Goal: Task Accomplishment & Management: Manage account settings

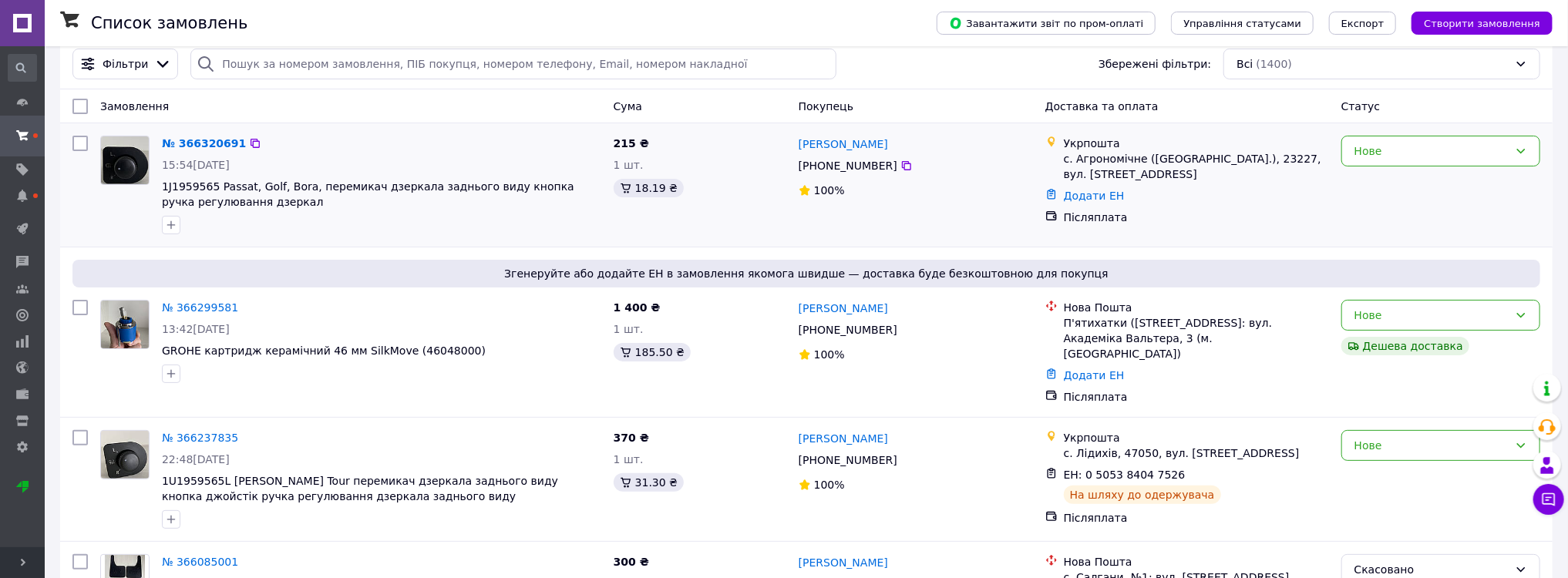
scroll to position [123, 0]
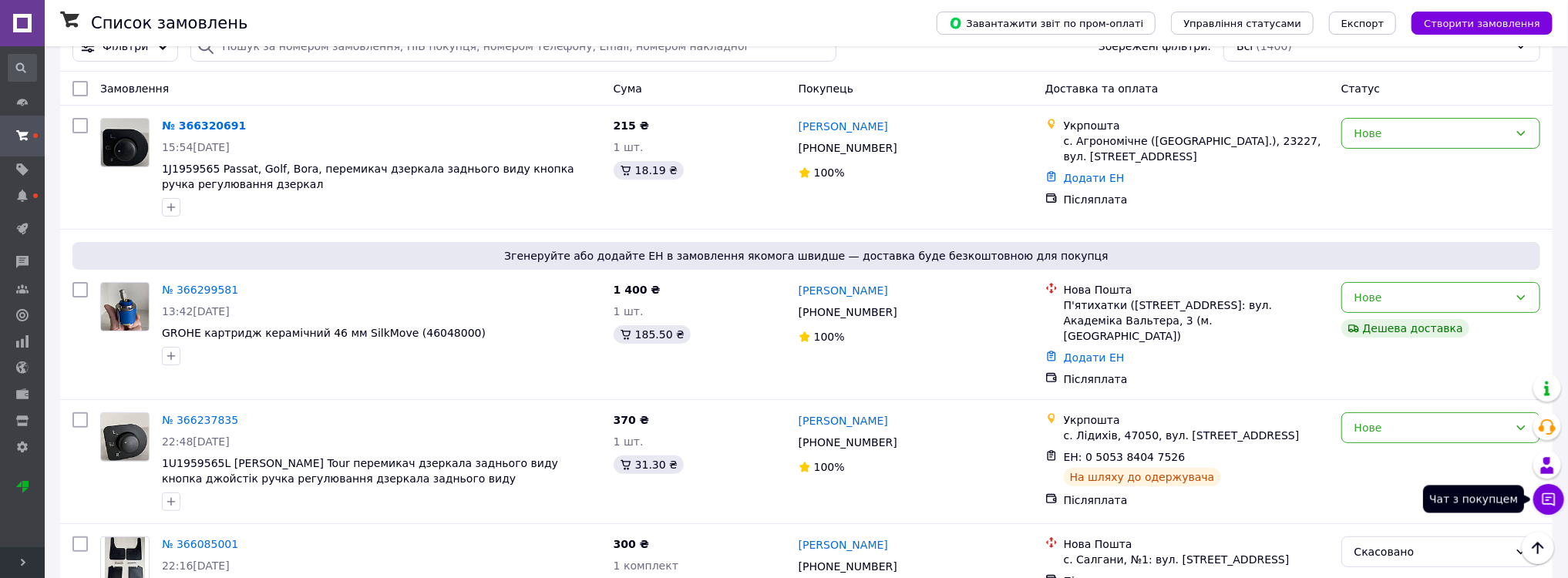
click at [1549, 496] on icon at bounding box center [1548, 499] width 13 height 13
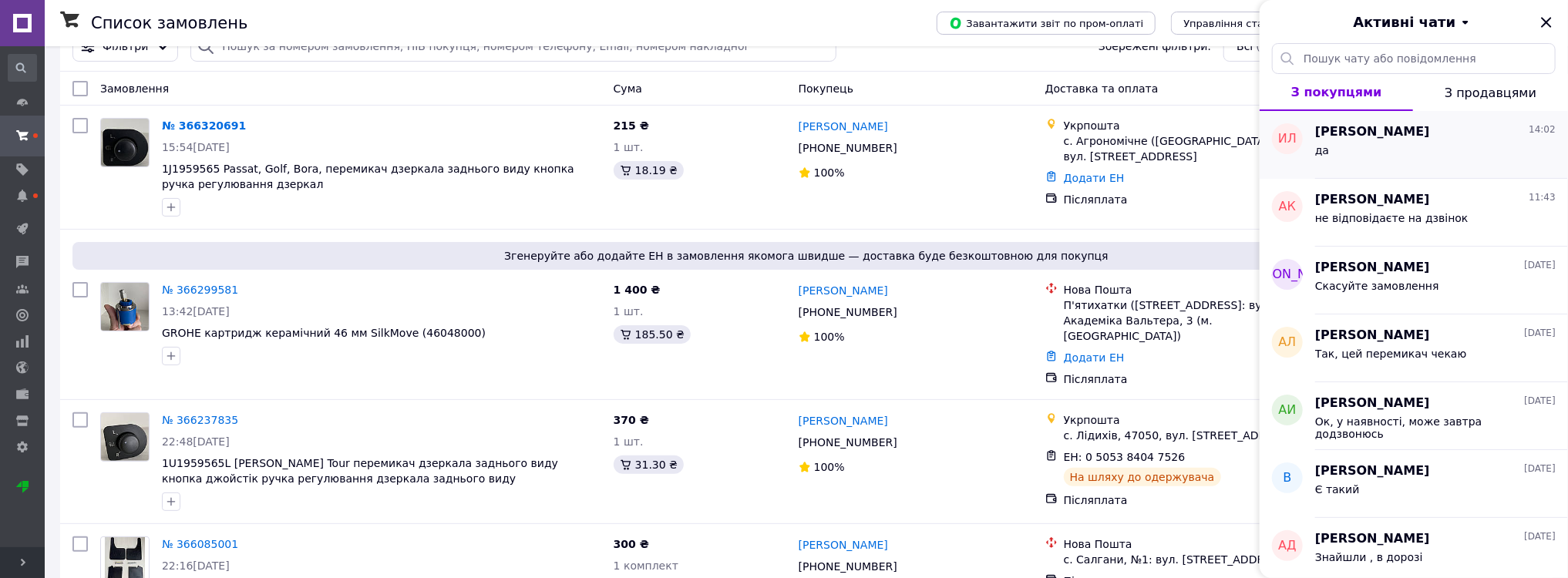
click at [1395, 130] on span "[PERSON_NAME]" at bounding box center [1372, 132] width 115 height 18
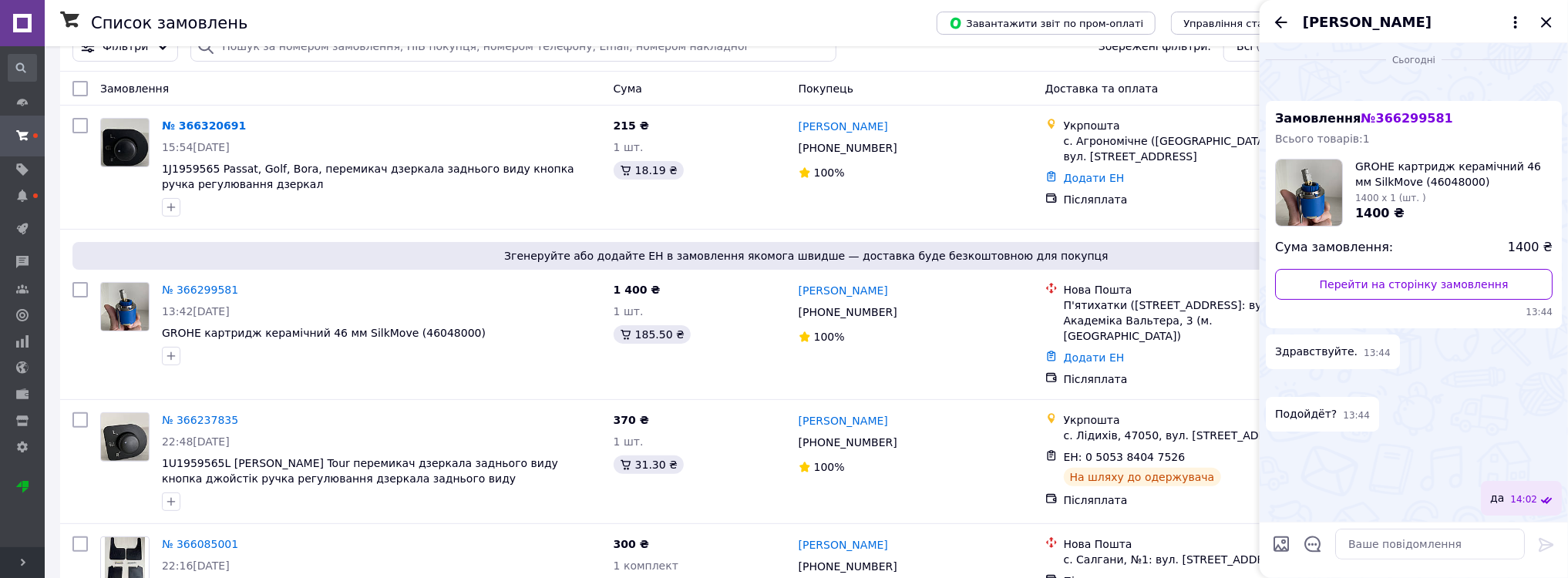
scroll to position [867, 0]
click at [1548, 17] on icon "Закрити" at bounding box center [1546, 22] width 19 height 19
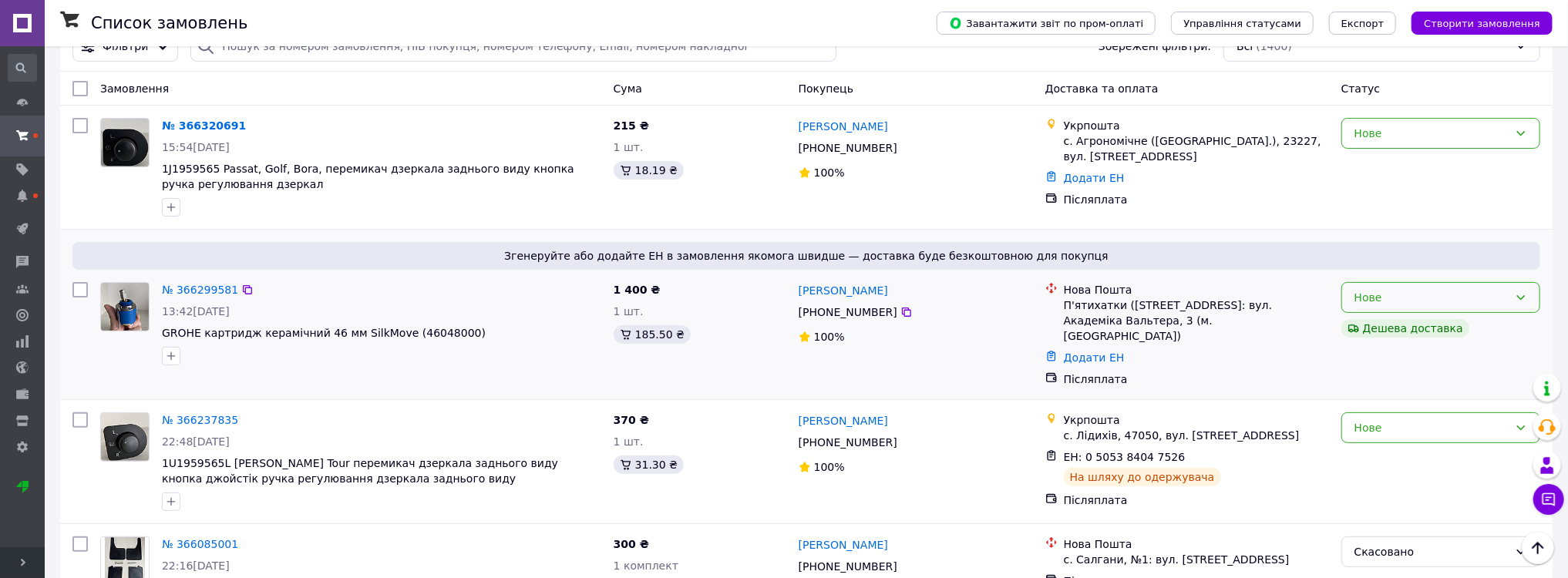
click at [1421, 304] on div "Нове" at bounding box center [1430, 297] width 154 height 17
click at [1369, 331] on li "Прийнято" at bounding box center [1441, 331] width 197 height 28
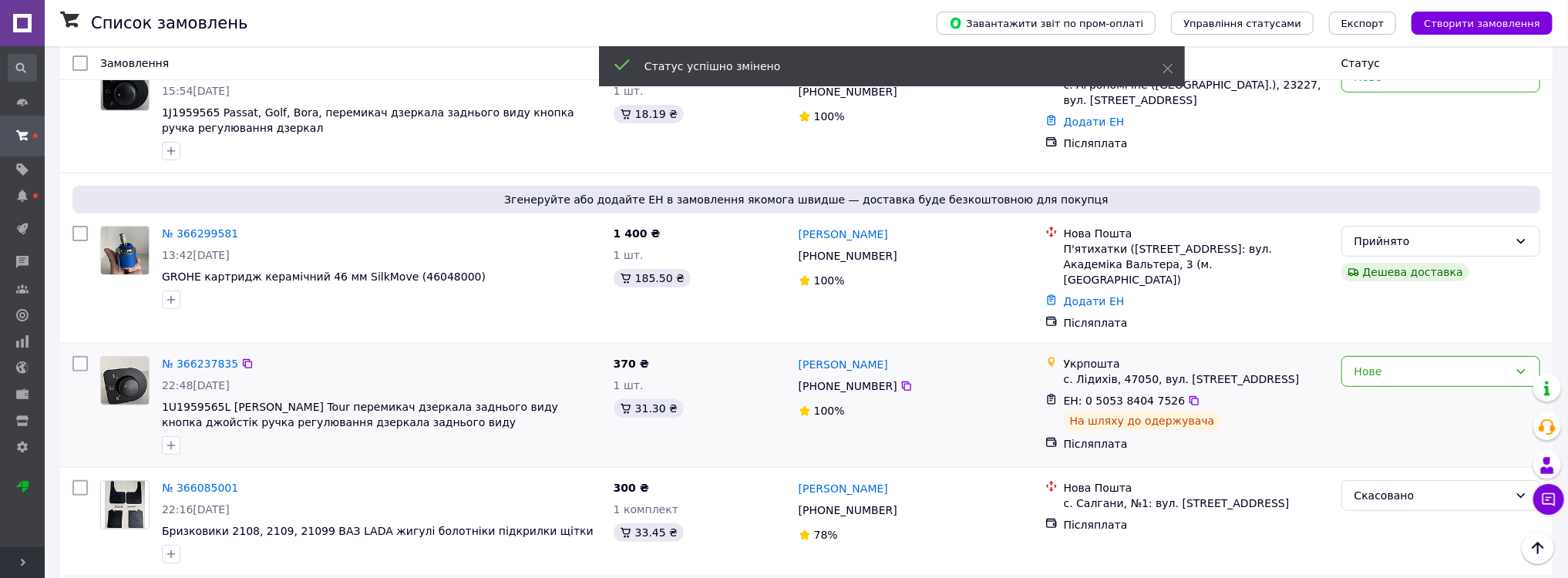
scroll to position [185, 0]
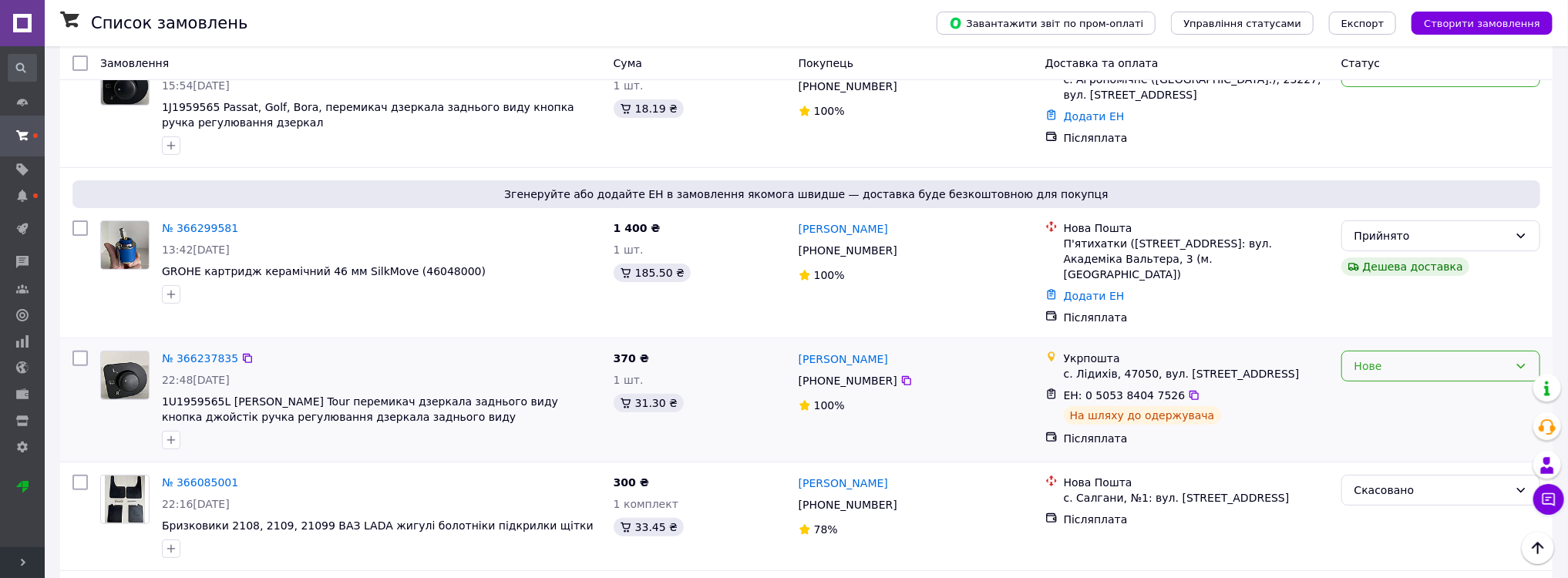
click at [1484, 357] on div "Нове" at bounding box center [1430, 366] width 154 height 17
click at [1372, 385] on li "Прийнято" at bounding box center [1441, 384] width 197 height 28
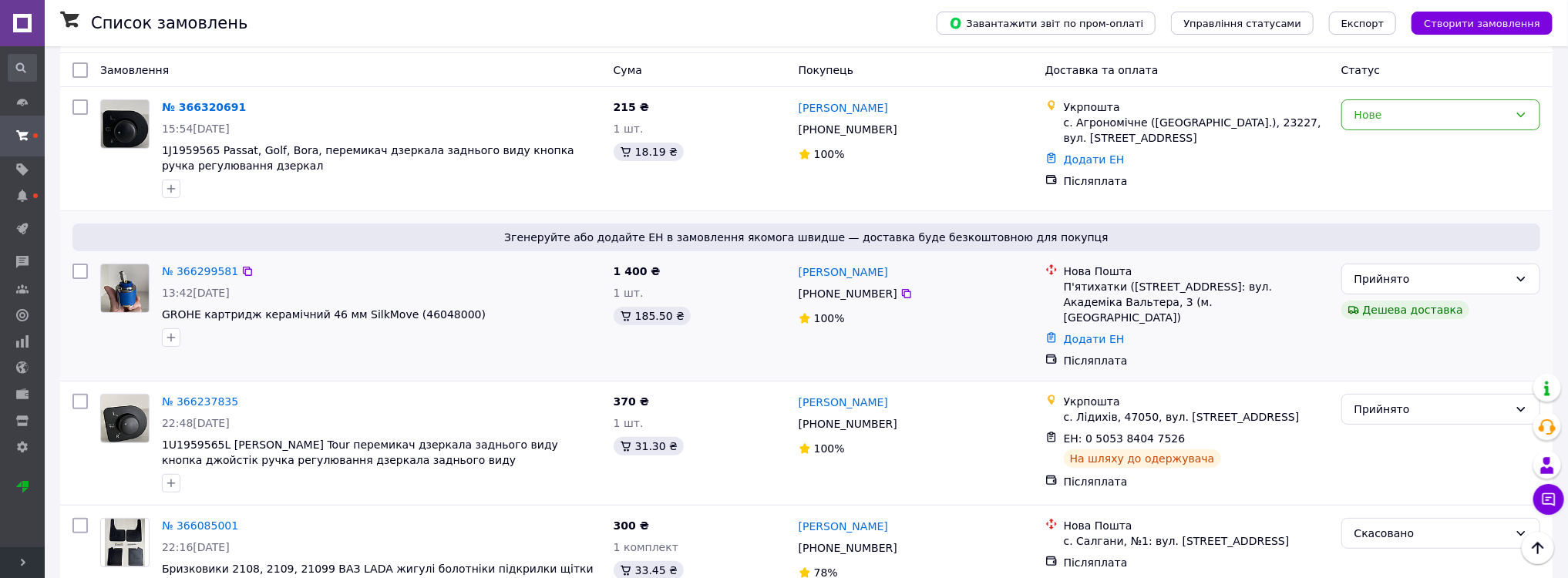
scroll to position [123, 0]
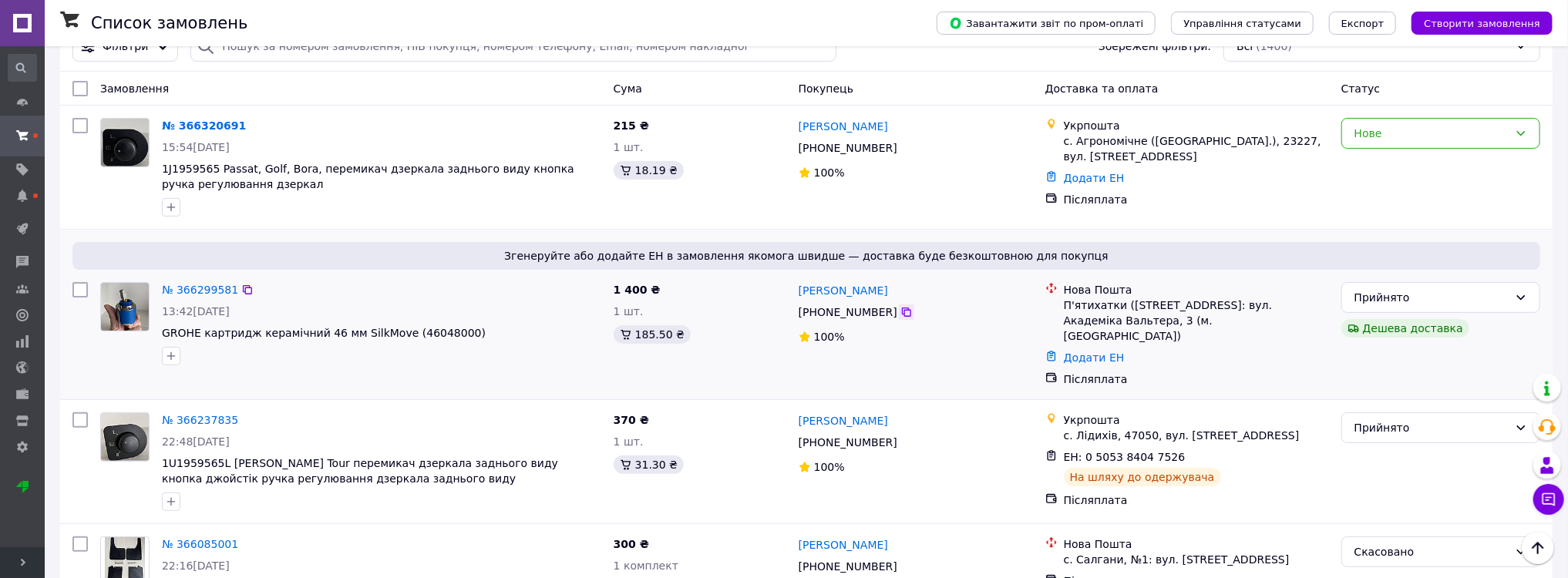
click at [900, 312] on icon at bounding box center [906, 311] width 13 height 13
click at [1098, 351] on link "Додати ЕН" at bounding box center [1094, 357] width 61 height 13
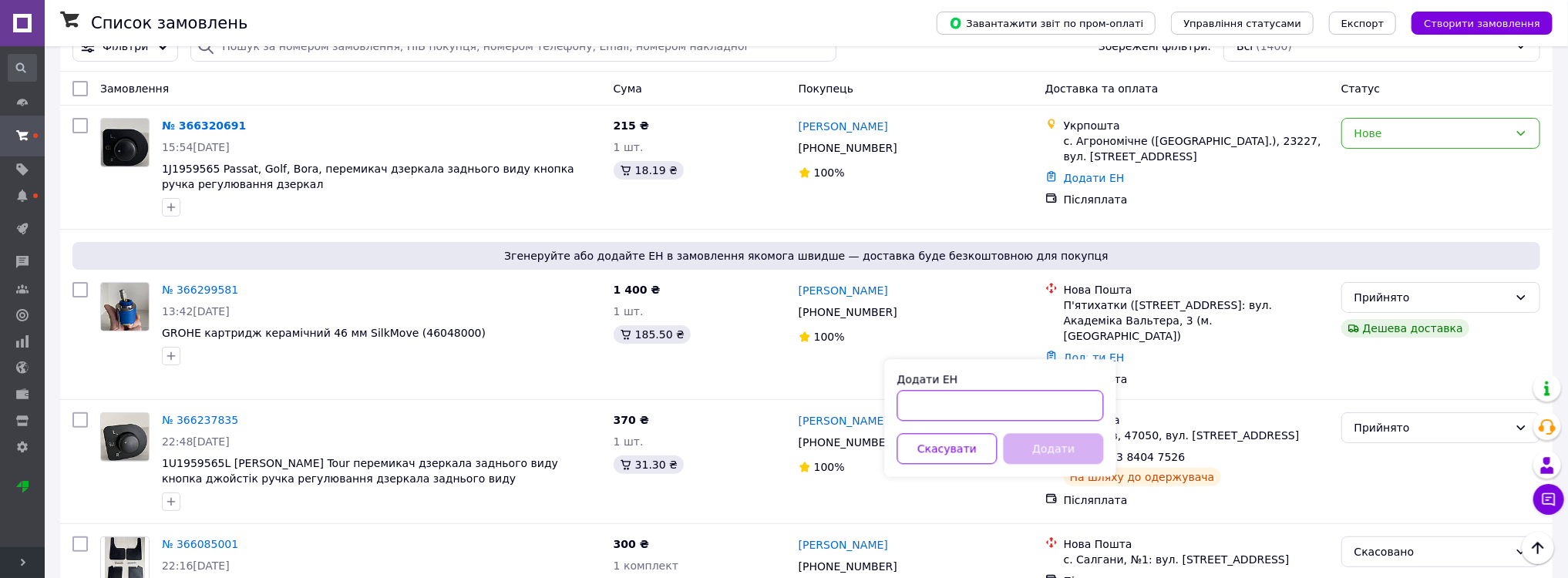
click at [974, 403] on input "Додати ЕН" at bounding box center [1000, 405] width 206 height 31
paste input "20451269195401"
type input "20451269195401"
click at [1049, 444] on button "Додати" at bounding box center [1053, 448] width 100 height 31
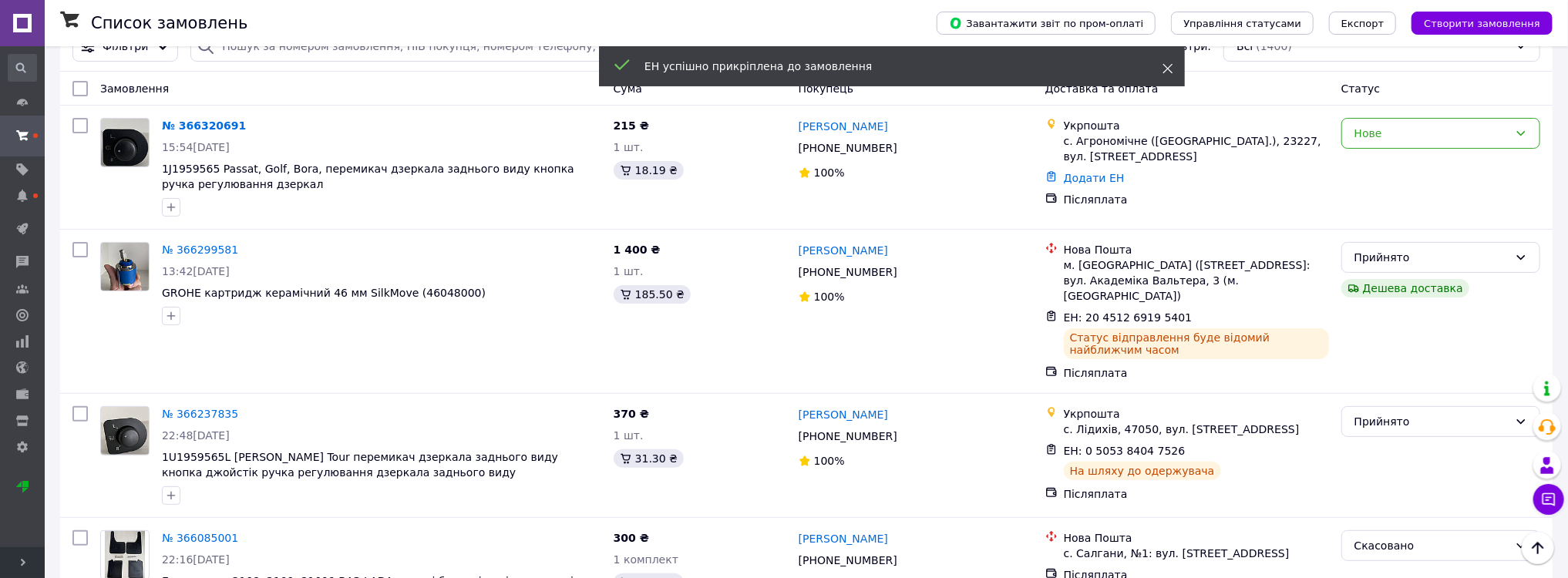
click at [1165, 67] on icon at bounding box center [1167, 68] width 11 height 11
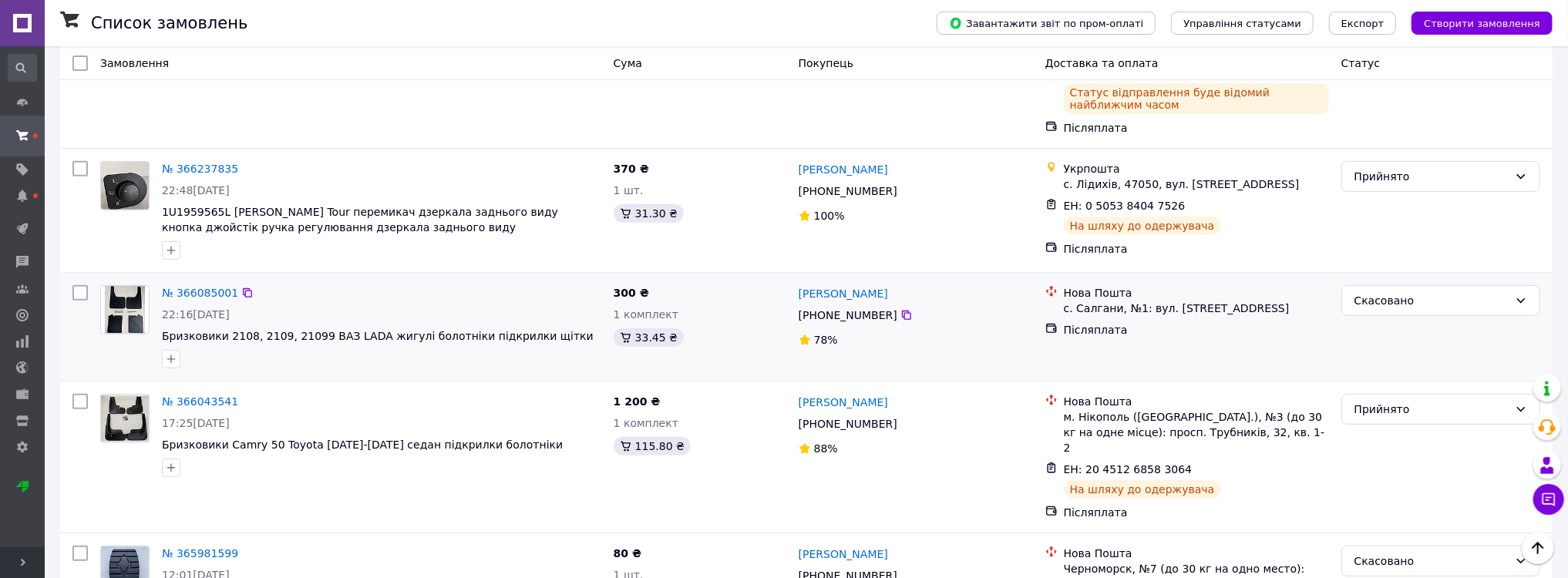
scroll to position [370, 0]
click at [830, 284] on link "[PERSON_NAME]" at bounding box center [843, 292] width 89 height 15
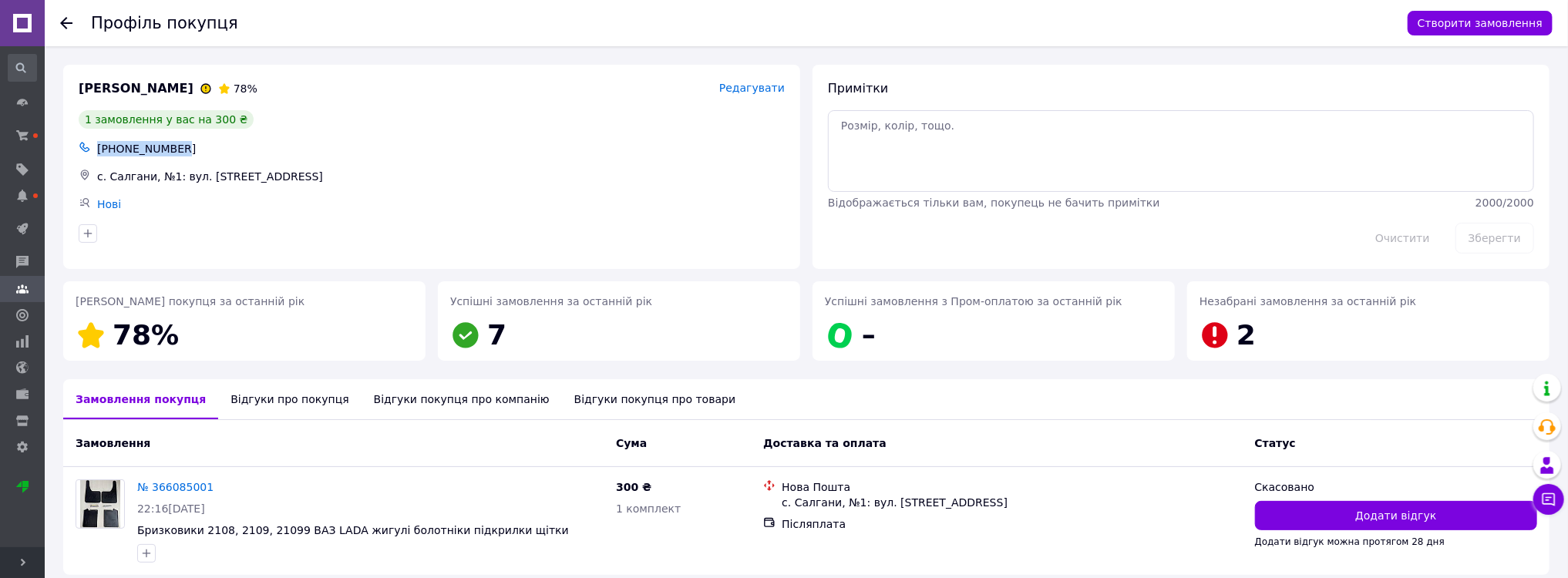
drag, startPoint x: 161, startPoint y: 145, endPoint x: 99, endPoint y: 142, distance: 62.1
click at [99, 142] on div "[PHONE_NUMBER]" at bounding box center [441, 148] width 694 height 21
copy div "[PHONE_NUMBER]"
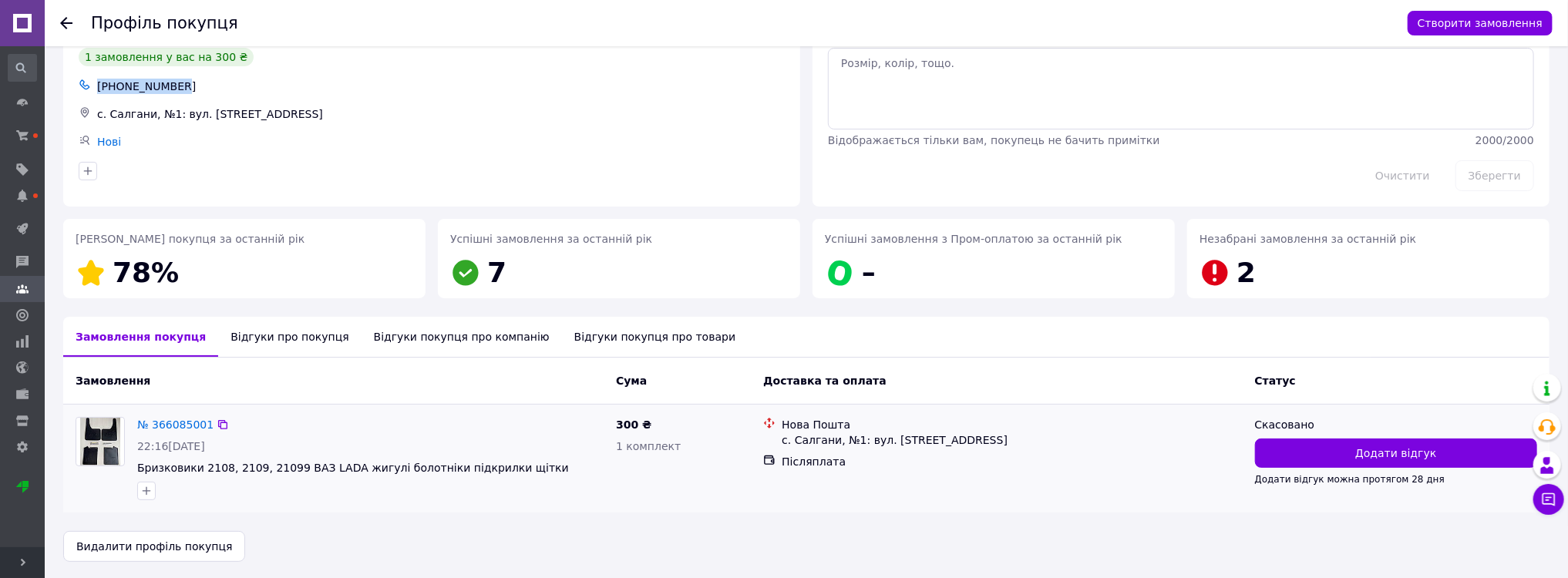
scroll to position [65, 0]
